Goal: Task Accomplishment & Management: Manage account settings

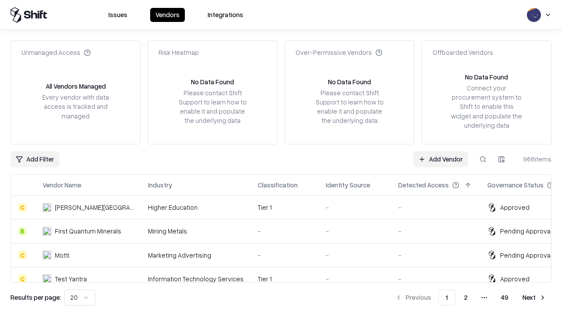
click at [440, 159] on link "Add Vendor" at bounding box center [440, 159] width 55 height 16
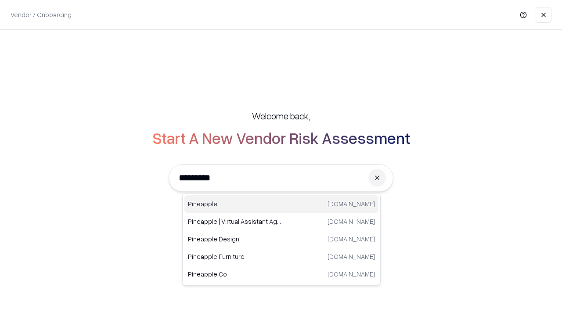
click at [281, 204] on div "Pineapple [DOMAIN_NAME]" at bounding box center [281, 204] width 194 height 18
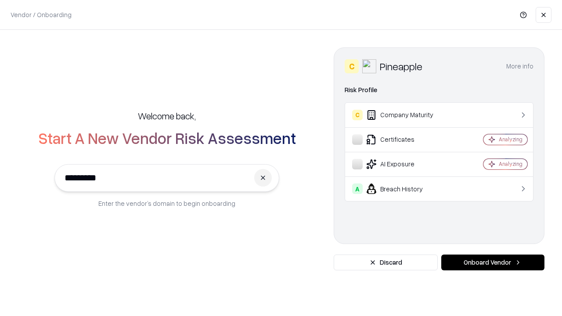
type input "*********"
click at [492, 262] on button "Onboard Vendor" at bounding box center [492, 263] width 103 height 16
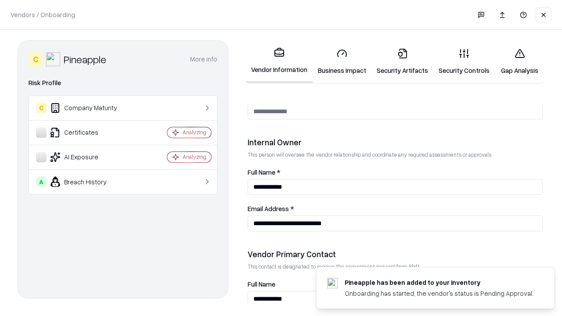
scroll to position [455, 0]
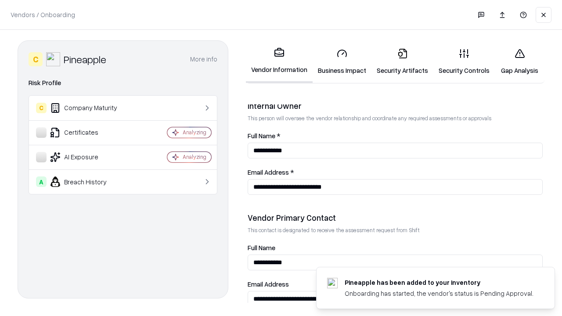
click at [342, 61] on link "Business Impact" at bounding box center [341, 61] width 59 height 41
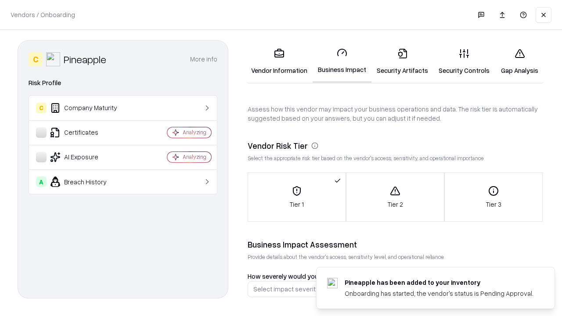
click at [402, 61] on link "Security Artifacts" at bounding box center [402, 61] width 62 height 41
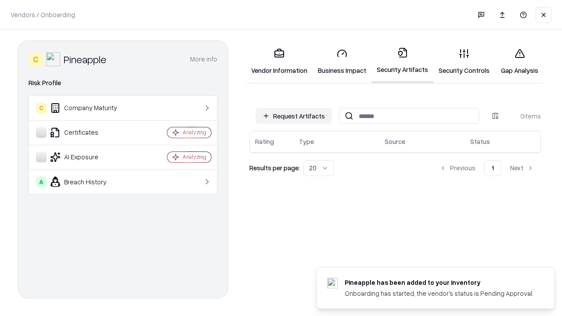
click at [294, 116] on button "Request Artifacts" at bounding box center [293, 116] width 76 height 16
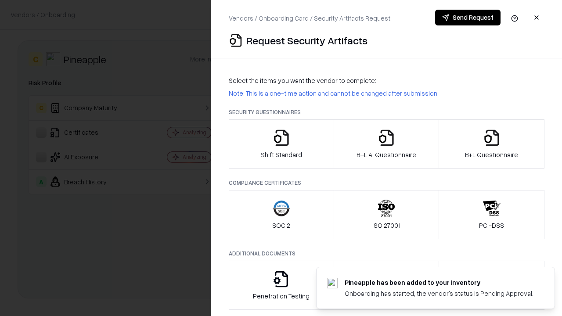
click at [281, 144] on icon "button" at bounding box center [282, 138] width 18 height 18
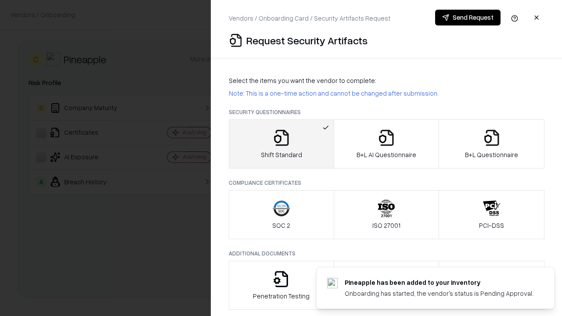
click at [467, 18] on button "Send Request" at bounding box center [467, 18] width 65 height 16
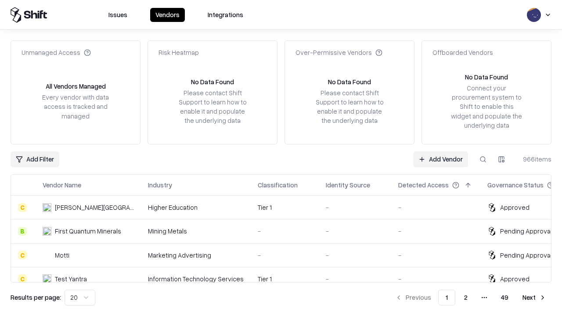
click at [483, 159] on button at bounding box center [483, 159] width 16 height 16
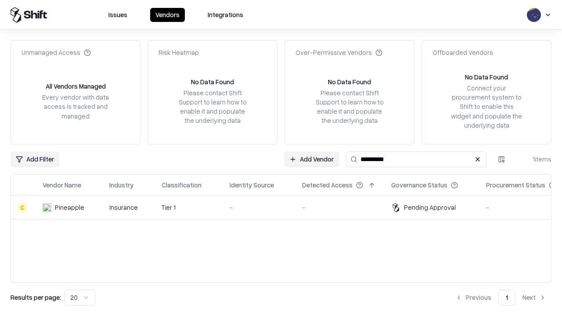
type input "*********"
click at [286, 207] on div "-" at bounding box center [259, 207] width 58 height 9
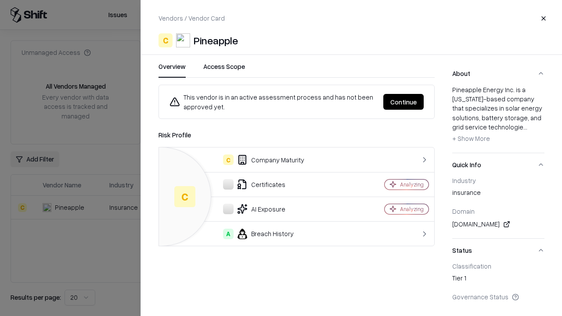
click at [403, 102] on button "Continue" at bounding box center [403, 102] width 40 height 16
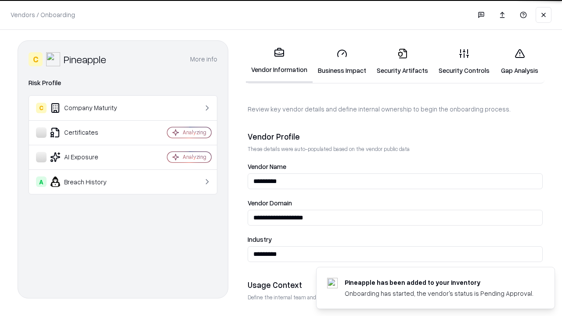
click at [402, 61] on link "Security Artifacts" at bounding box center [402, 61] width 62 height 41
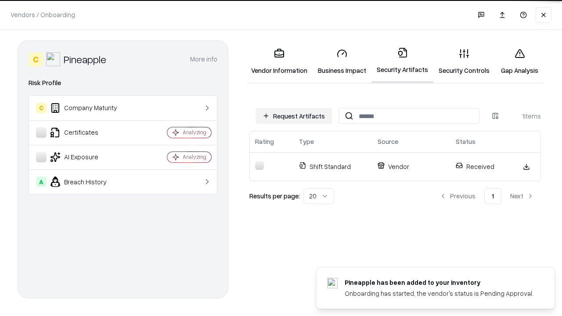
click at [519, 61] on link "Gap Analysis" at bounding box center [520, 61] width 50 height 41
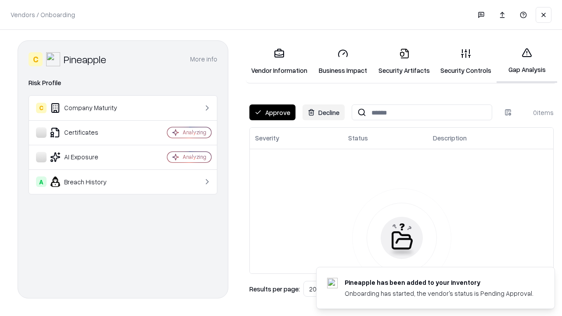
click at [272, 112] on button "Approve" at bounding box center [272, 112] width 46 height 16
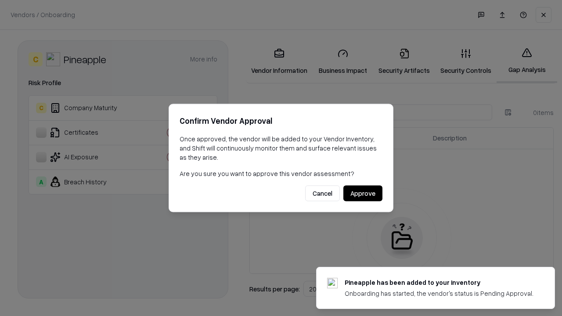
click at [362, 193] on button "Approve" at bounding box center [362, 194] width 39 height 16
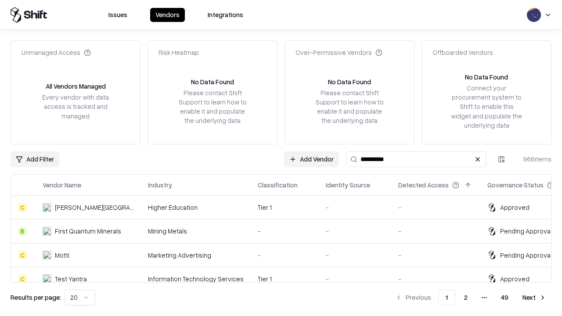
type input "*********"
click at [440, 159] on link "Add Vendor" at bounding box center [440, 159] width 55 height 16
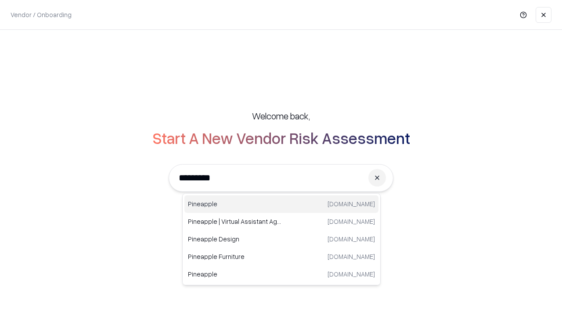
click at [281, 204] on div "Pineapple pineappleenergy.com" at bounding box center [281, 204] width 194 height 18
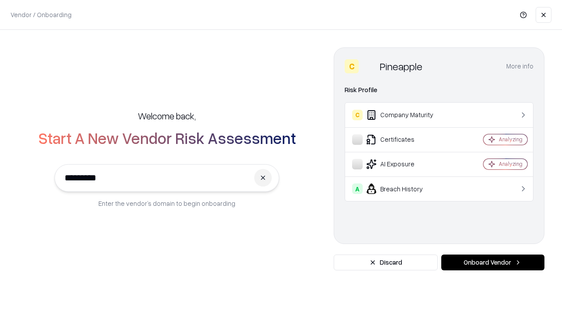
type input "*********"
click at [492, 262] on button "Onboard Vendor" at bounding box center [492, 263] width 103 height 16
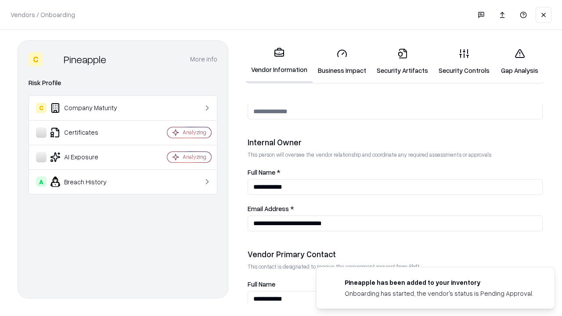
scroll to position [455, 0]
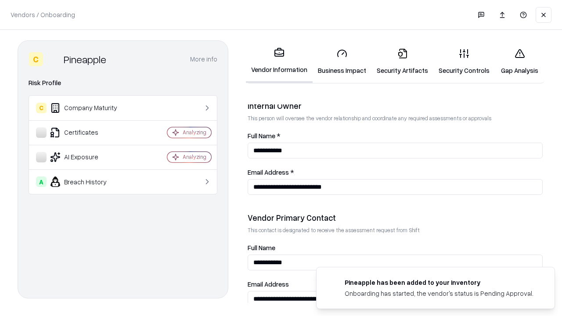
click at [519, 61] on link "Gap Analysis" at bounding box center [520, 61] width 50 height 41
